Goal: Task Accomplishment & Management: Manage account settings

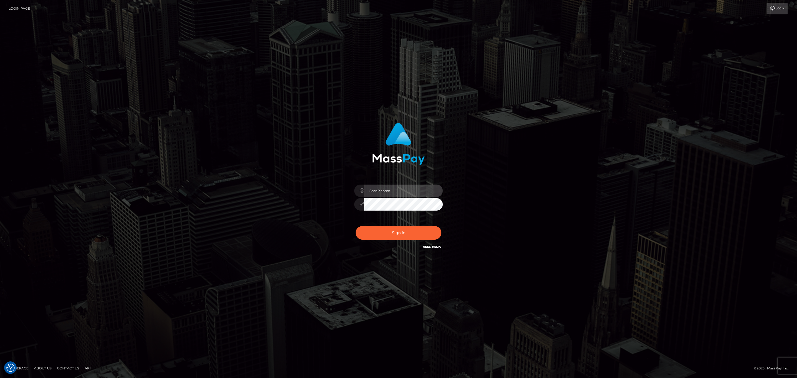
click at [411, 190] on input "SeanP.spree" at bounding box center [403, 191] width 79 height 12
type input "sean.megabonanza"
click at [409, 237] on button "Sign in" at bounding box center [399, 233] width 86 height 14
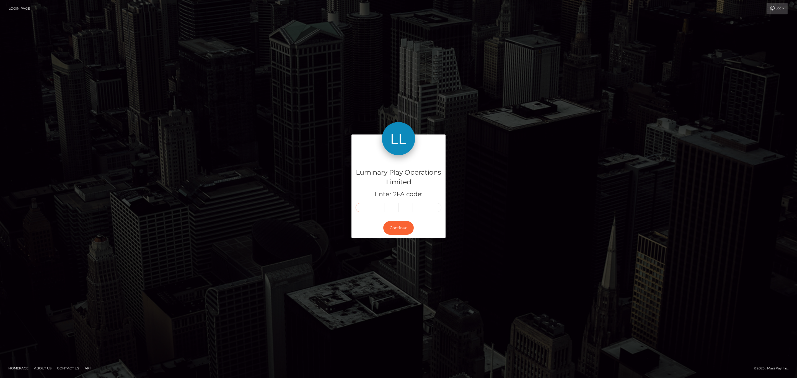
click at [361, 207] on input "text" at bounding box center [363, 207] width 14 height 9
paste input "8"
type input "8"
type input "6"
type input "7"
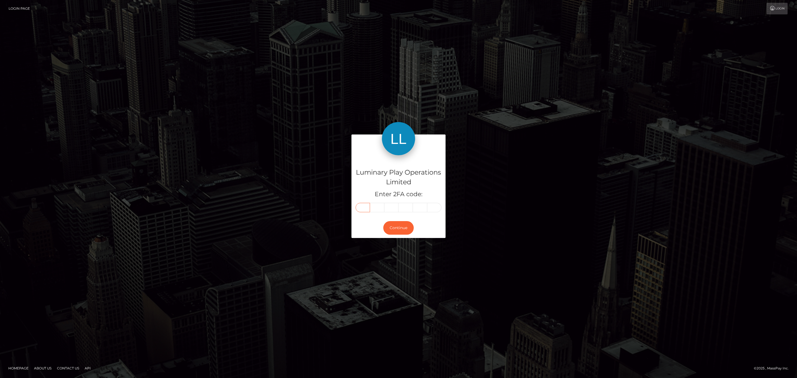
type input "4"
type input "9"
type input "0"
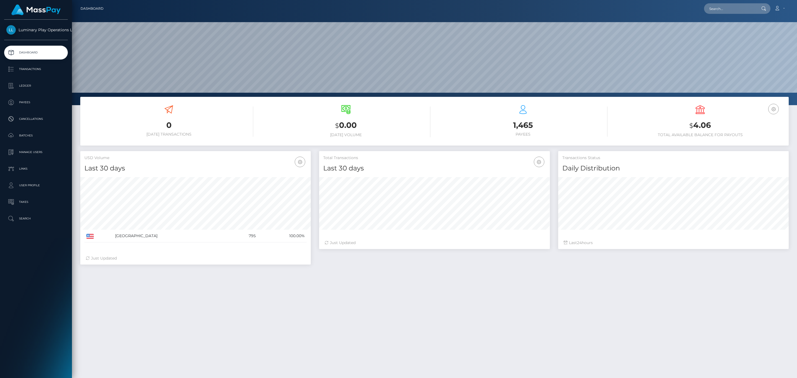
scroll to position [98, 230]
